Goal: Task Accomplishment & Management: Manage account settings

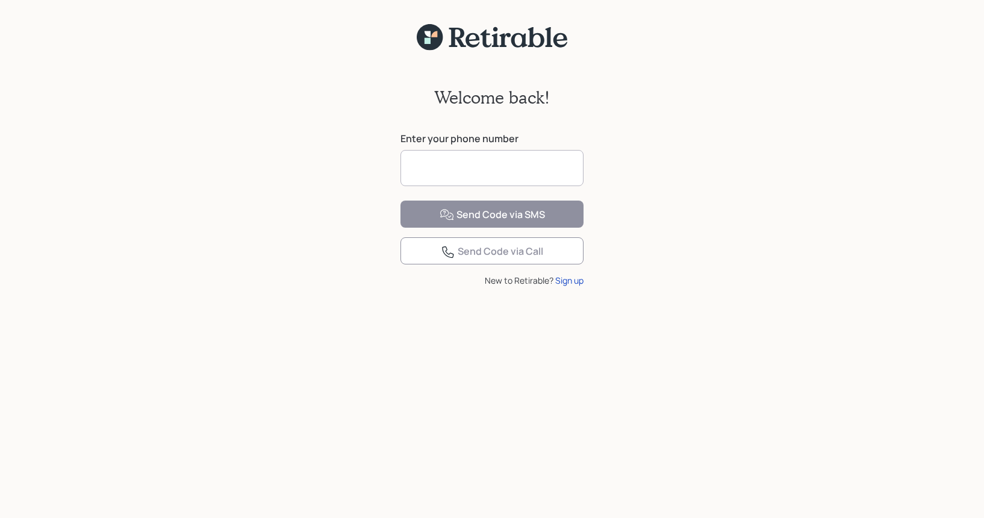
scroll to position [0, 1]
click at [446, 166] on input at bounding box center [492, 168] width 183 height 36
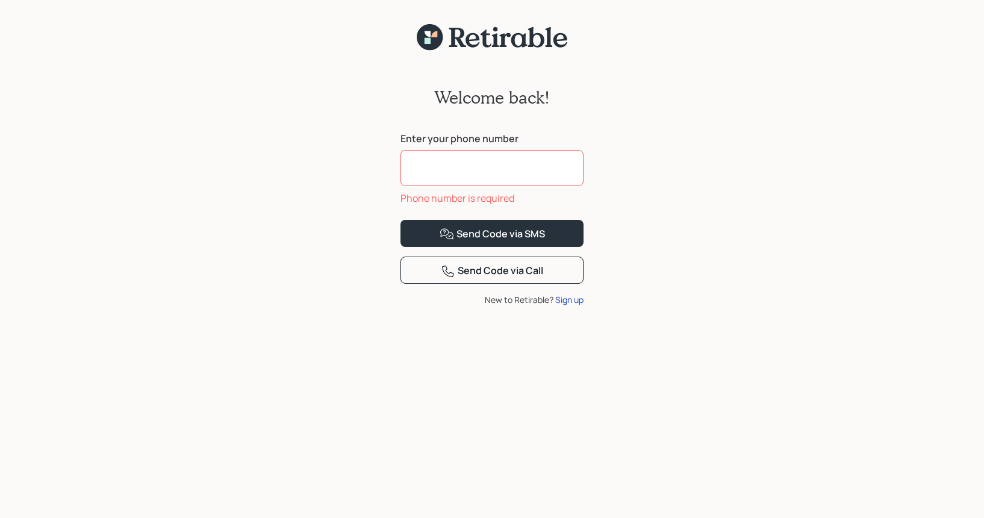
click at [410, 167] on input at bounding box center [492, 168] width 183 height 36
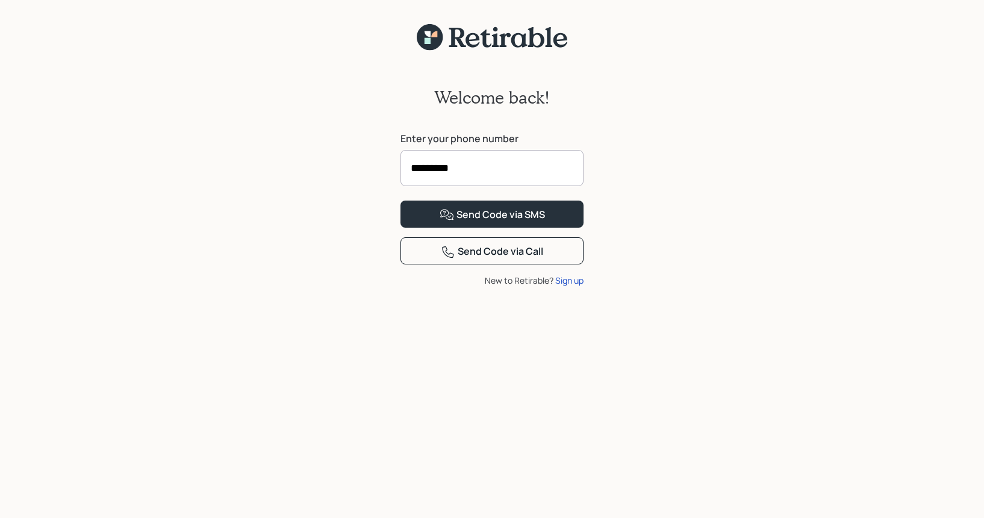
type input "**********"
click at [503, 222] on div "Send Code via SMS" at bounding box center [492, 215] width 105 height 14
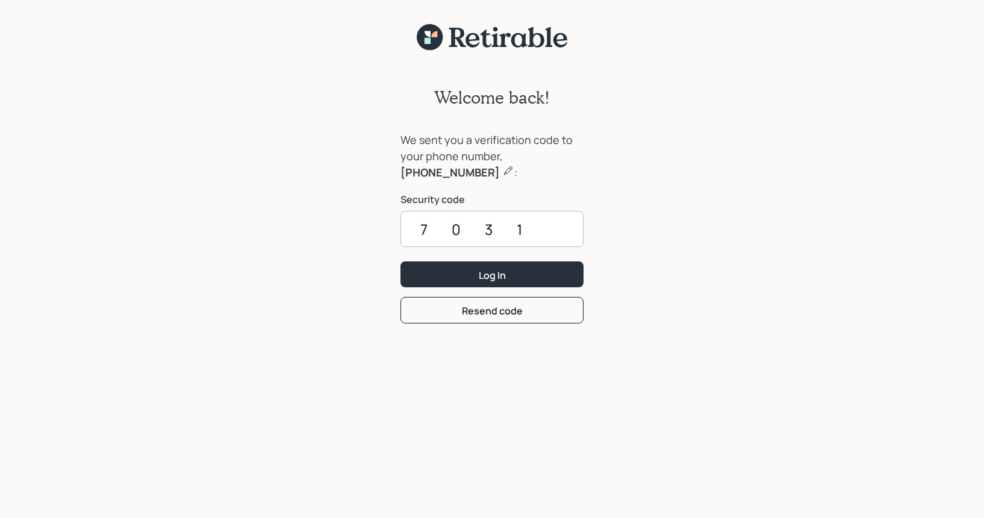
type input "7031"
click at [492, 274] on button "Log In" at bounding box center [492, 274] width 183 height 26
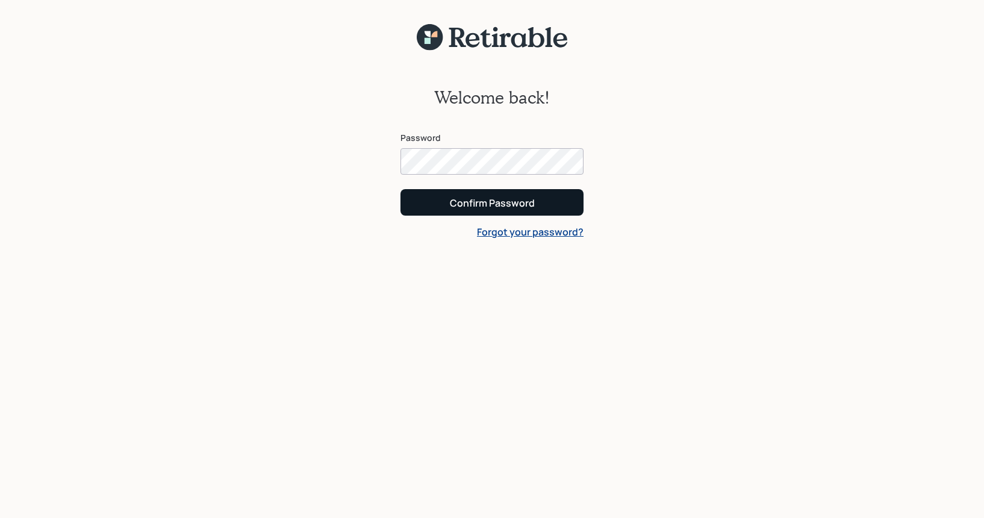
click at [483, 202] on div "Confirm Password" at bounding box center [492, 202] width 85 height 13
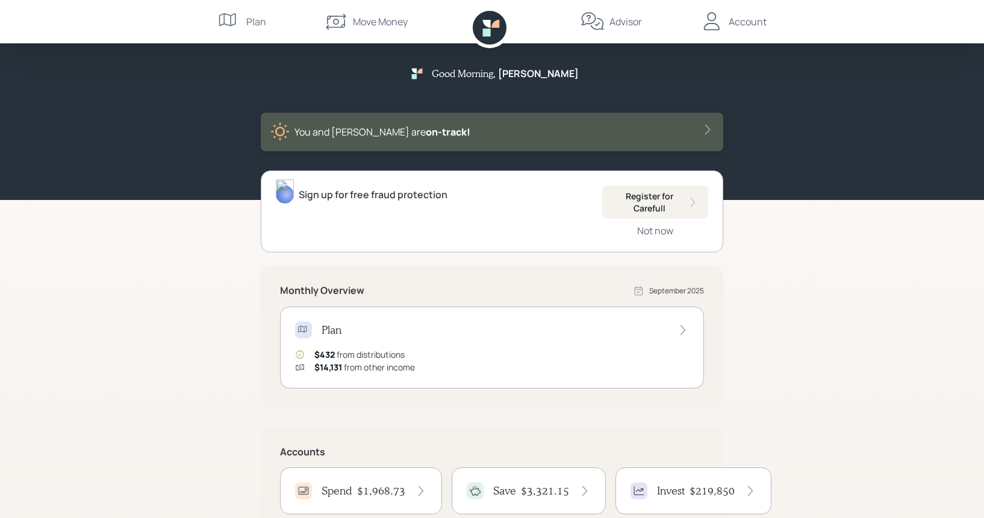
click at [160, 304] on div "Good Morning , [PERSON_NAME] You and [PERSON_NAME] are on‑track! Sign up for fr…" at bounding box center [492, 350] width 984 height 701
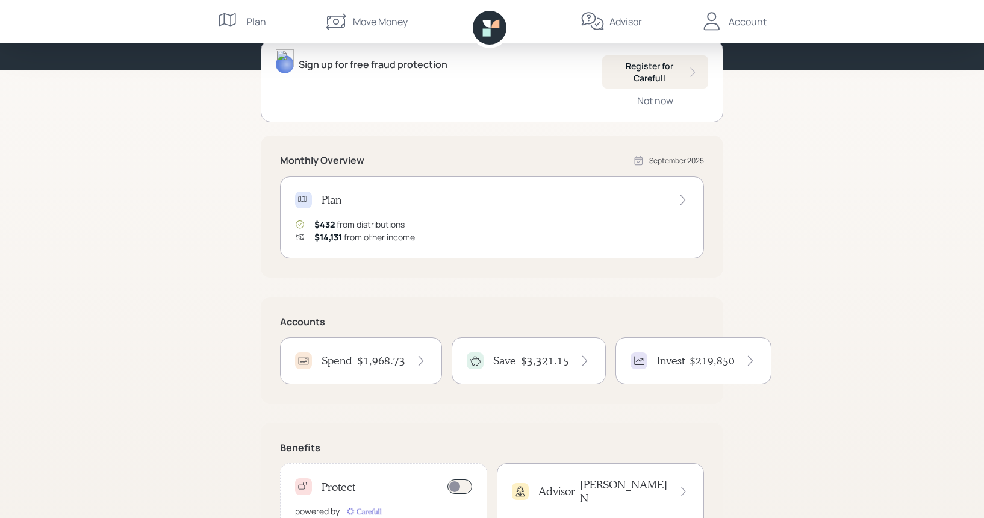
scroll to position [106, 0]
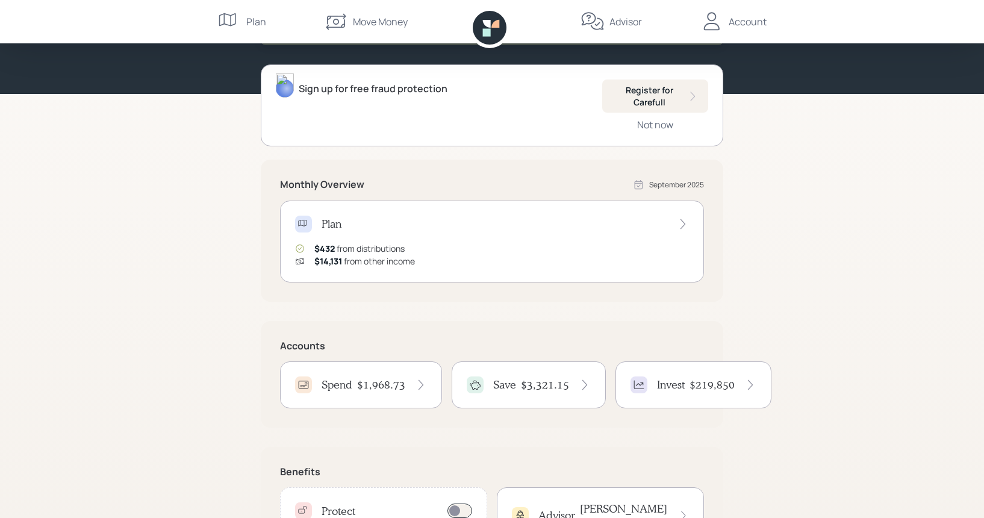
click at [390, 388] on h4 "$1,968.73" at bounding box center [381, 384] width 48 height 13
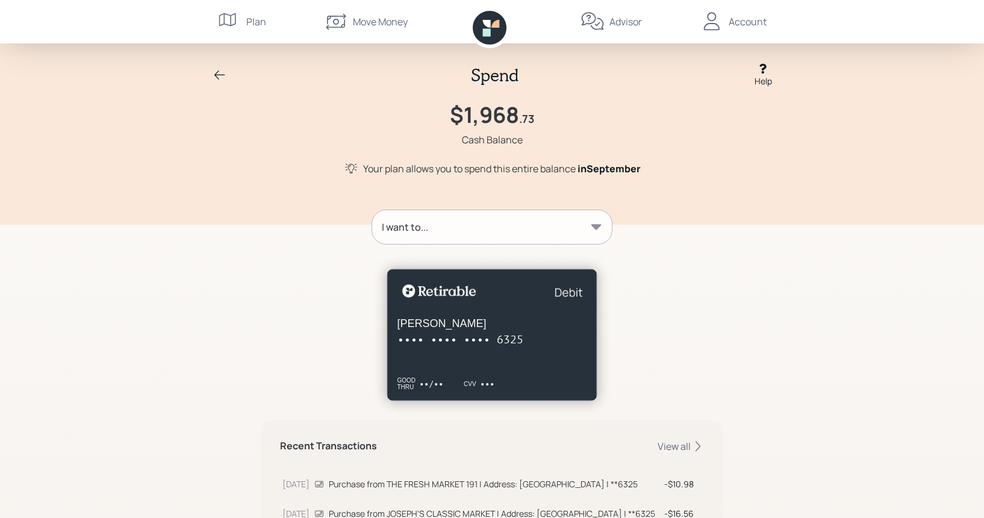
click at [216, 69] on icon at bounding box center [220, 75] width 14 height 14
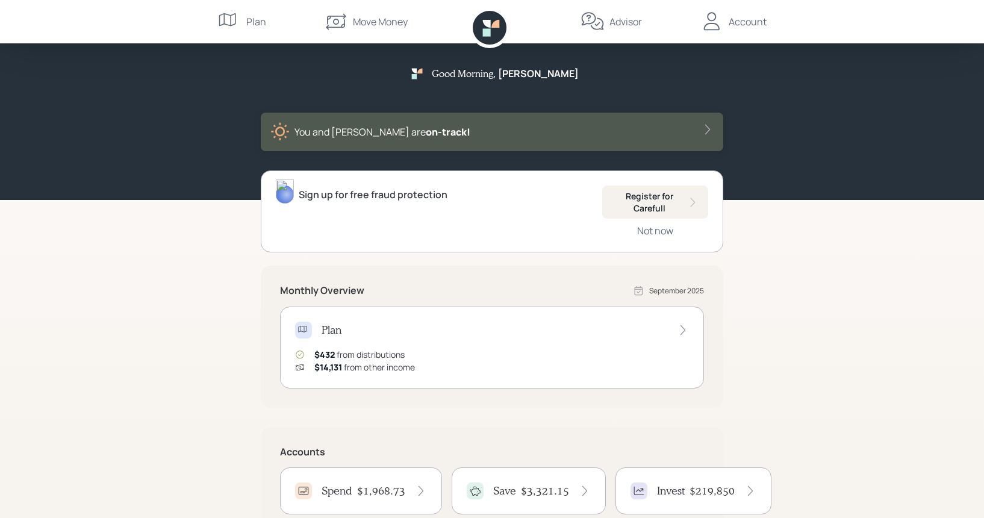
click at [545, 494] on h4 "$3,321.15" at bounding box center [545, 490] width 48 height 13
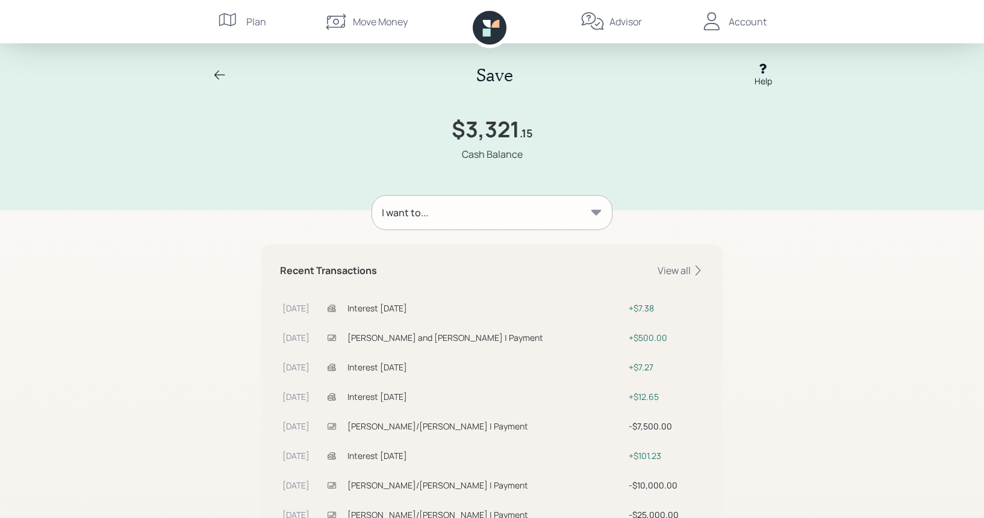
click at [219, 72] on icon at bounding box center [220, 75] width 14 height 14
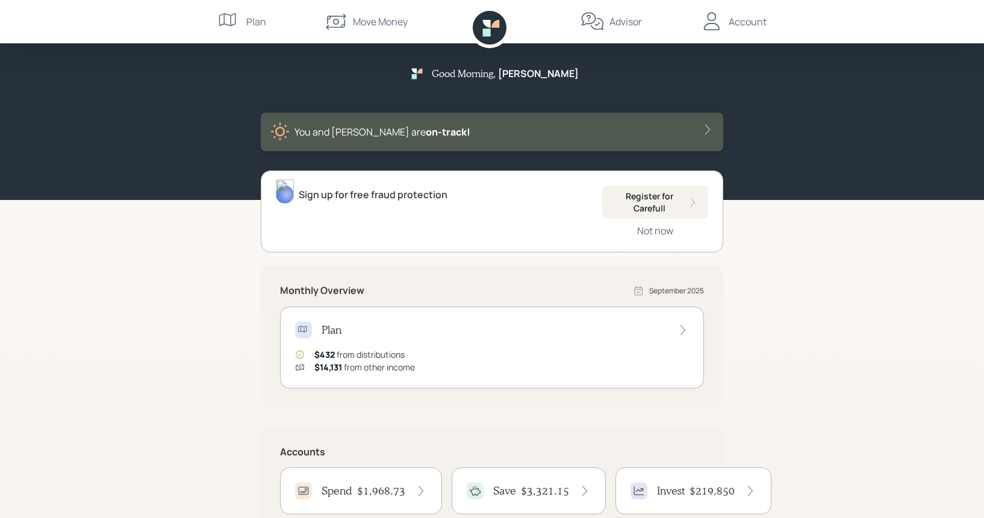
click at [720, 489] on h4 "$219,850" at bounding box center [712, 490] width 45 height 13
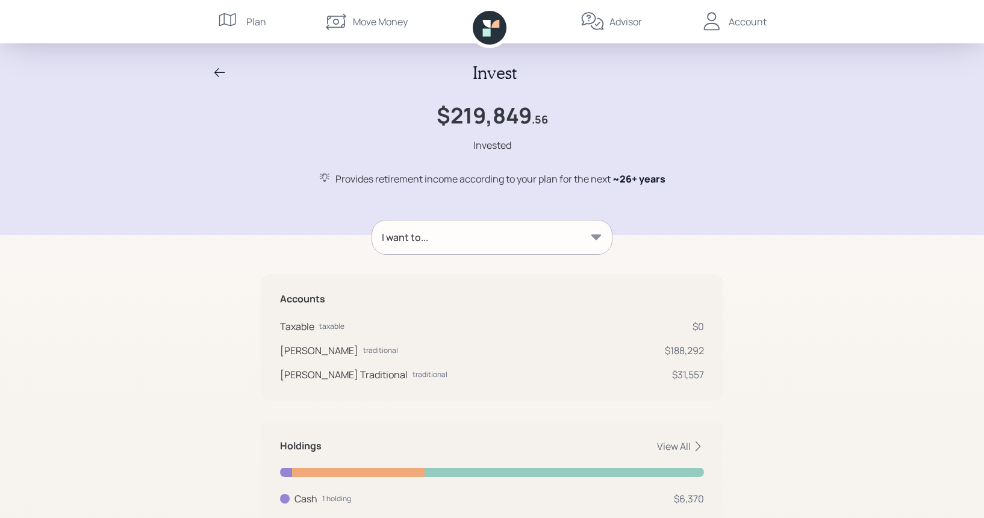
click at [219, 69] on icon at bounding box center [220, 73] width 14 height 14
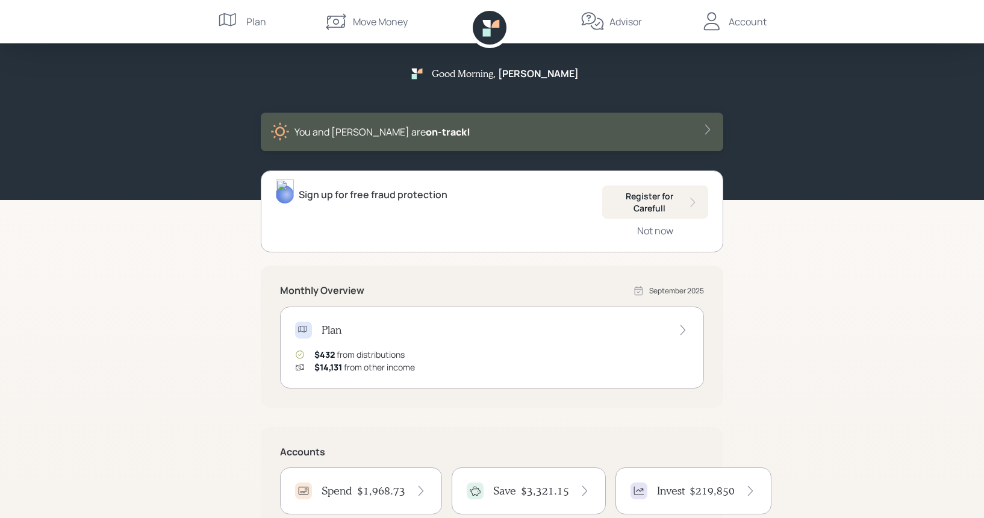
click at [746, 19] on div "Account" at bounding box center [748, 21] width 38 height 14
